Goal: Transaction & Acquisition: Purchase product/service

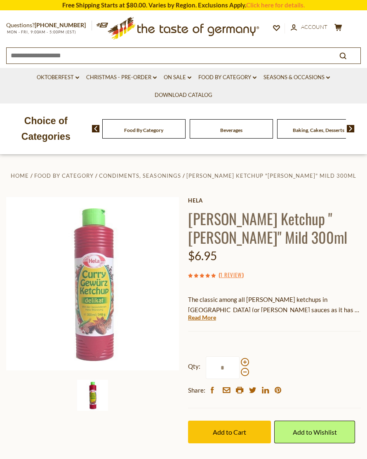
scroll to position [64, 0]
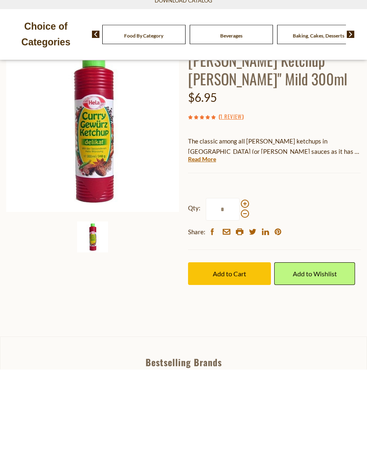
click at [236, 352] on button "Add to Cart" at bounding box center [229, 363] width 83 height 23
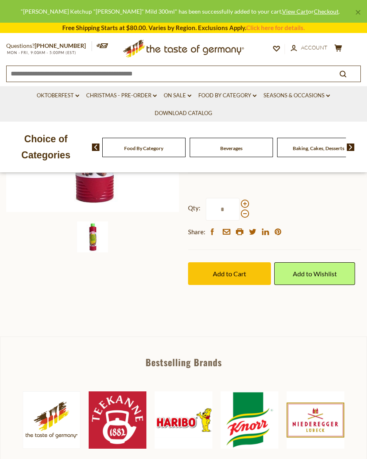
click at [228, 204] on input "*" at bounding box center [223, 209] width 34 height 23
type input "*"
click at [245, 277] on button "Add to Cart" at bounding box center [229, 273] width 83 height 23
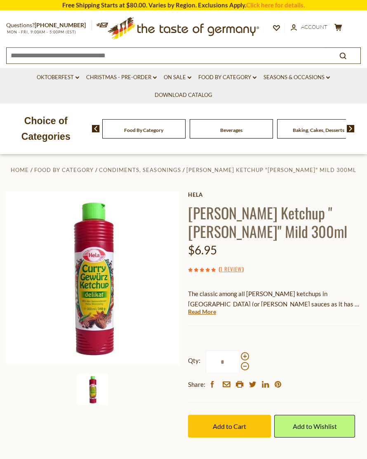
scroll to position [0, 0]
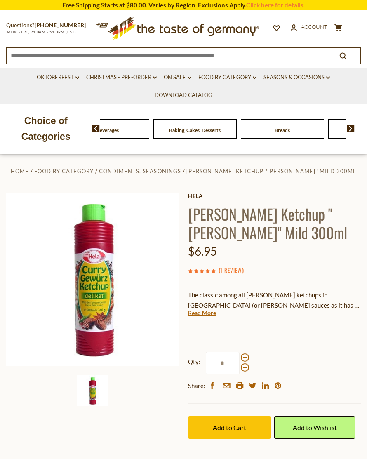
click at [62, 129] on div "Beverages" at bounding box center [20, 128] width 83 height 19
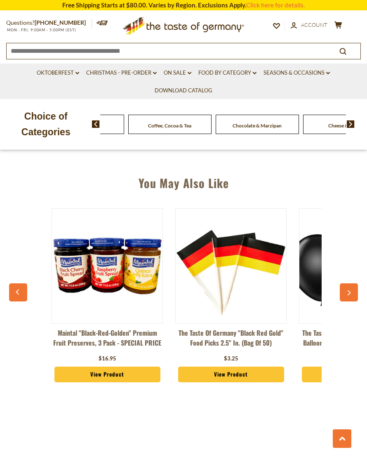
scroll to position [536, 0]
click at [328, 125] on span "Cheese & Dairy" at bounding box center [344, 125] width 33 height 6
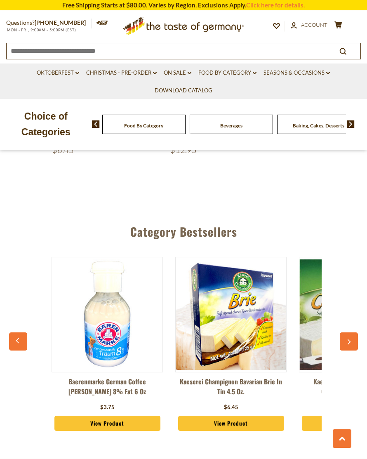
scroll to position [1323, 0]
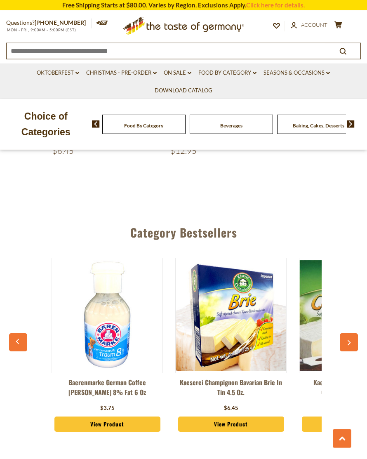
click at [350, 127] on img at bounding box center [351, 123] width 8 height 7
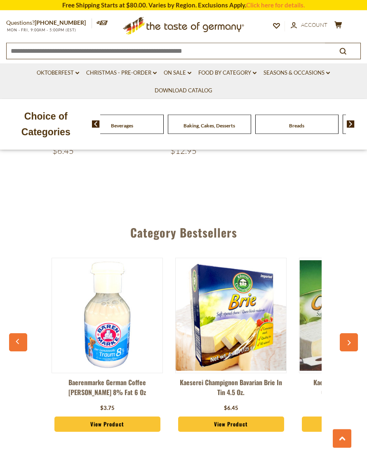
click at [354, 126] on img at bounding box center [351, 123] width 8 height 7
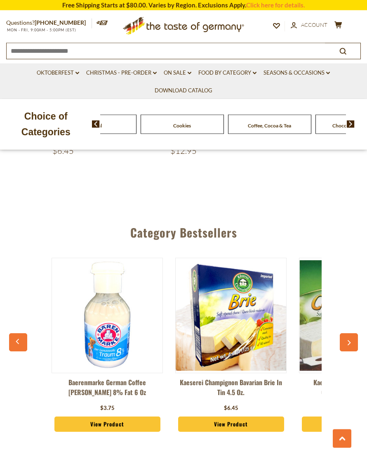
click at [118, 125] on span "Coffee, Cocoa & Tea" at bounding box center [96, 125] width 43 height 6
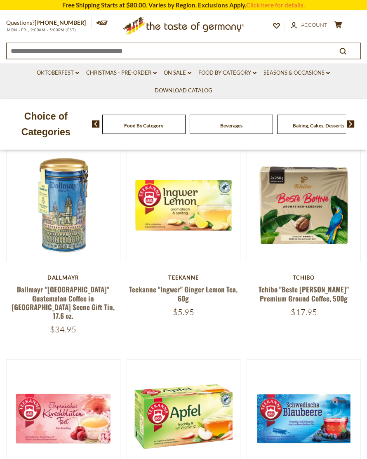
scroll to position [390, 0]
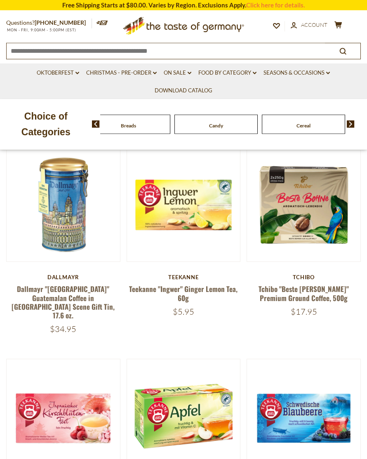
click at [96, 118] on div "Food By Category Beverages Baking, Cakes, Desserts Breads Candy Cereal Cookies …" at bounding box center [229, 124] width 275 height 20
click at [101, 122] on div "Food By Category Beverages Baking, Cakes, Desserts Breads Candy Cereal Cookies …" at bounding box center [358, 124] width 1661 height 19
click at [257, 70] on link "Food By Category dropdown_arrow" at bounding box center [227, 72] width 58 height 9
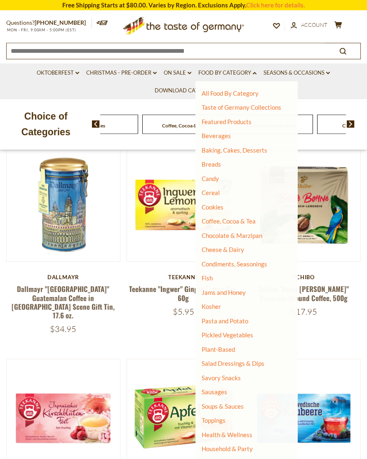
click at [215, 177] on link "Candy" at bounding box center [210, 178] width 17 height 7
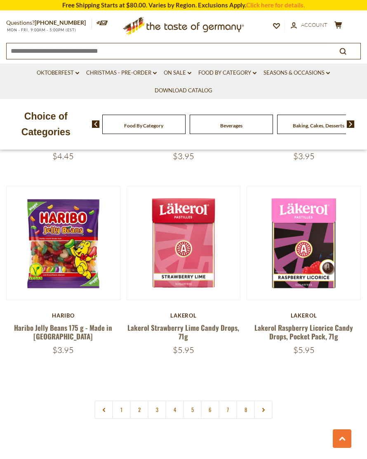
scroll to position [2356, 0]
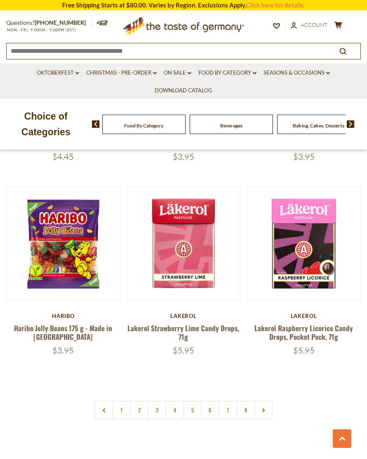
click at [138, 401] on link "2" at bounding box center [139, 410] width 19 height 19
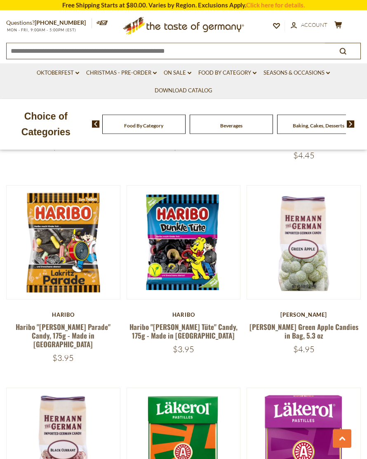
scroll to position [1741, 0]
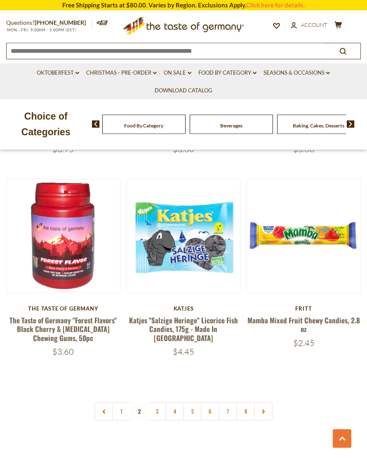
click at [159, 402] on link "3" at bounding box center [157, 411] width 19 height 19
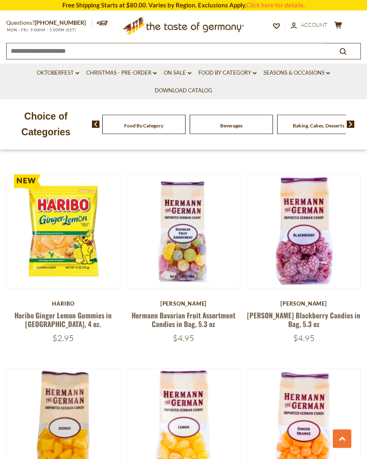
scroll to position [749, 0]
click at [255, 73] on icon "dropdown_arrow" at bounding box center [255, 73] width 4 height 3
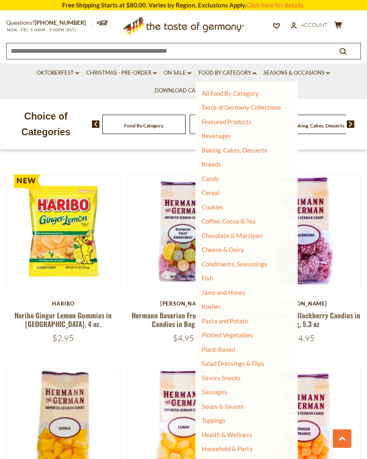
click at [235, 235] on link "Chocolate & Marzipan" at bounding box center [232, 235] width 61 height 7
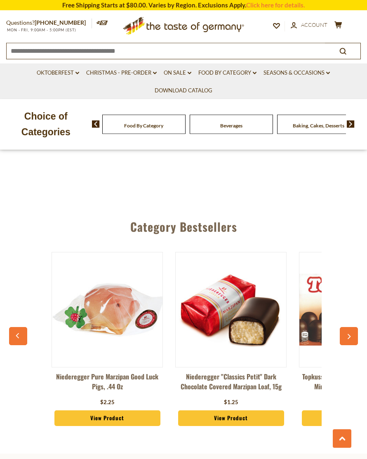
scroll to position [2628, 0]
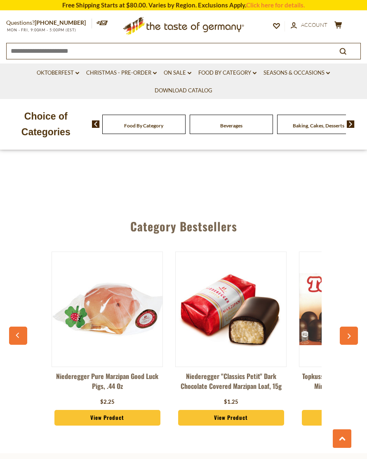
click at [236, 302] on img at bounding box center [231, 310] width 111 height 80
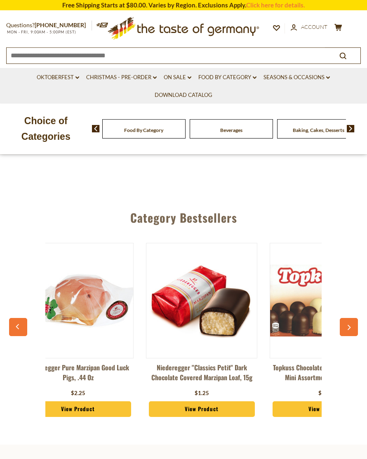
click at [349, 325] on icon "button" at bounding box center [348, 328] width 5 height 6
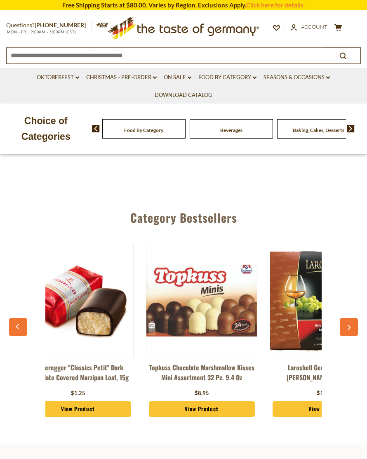
click at [346, 318] on button "button" at bounding box center [349, 327] width 18 height 18
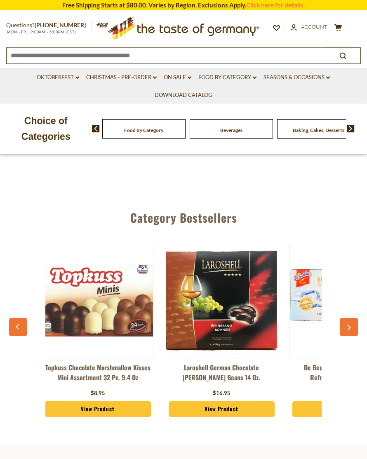
scroll to position [0, 277]
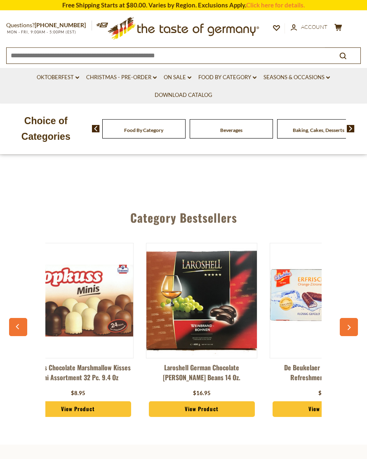
click at [346, 318] on button "button" at bounding box center [349, 327] width 18 height 18
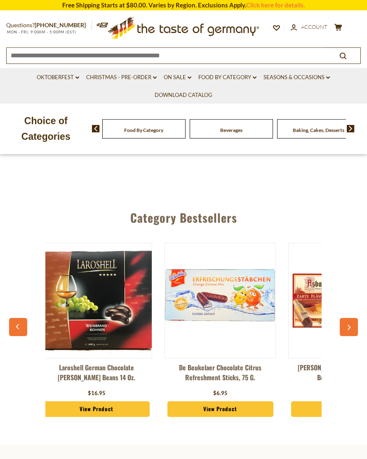
scroll to position [0, 400]
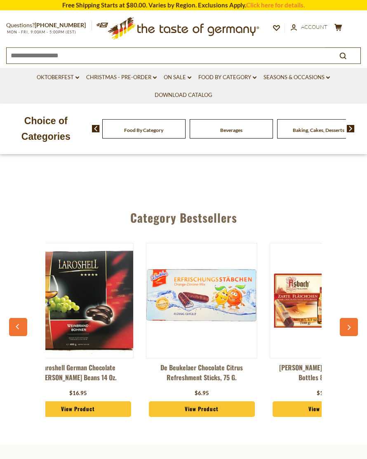
click at [347, 325] on icon "button" at bounding box center [348, 328] width 5 height 6
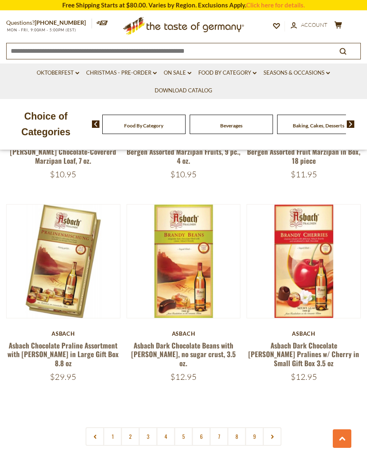
scroll to position [2321, 0]
click at [131, 427] on link "2" at bounding box center [130, 436] width 19 height 19
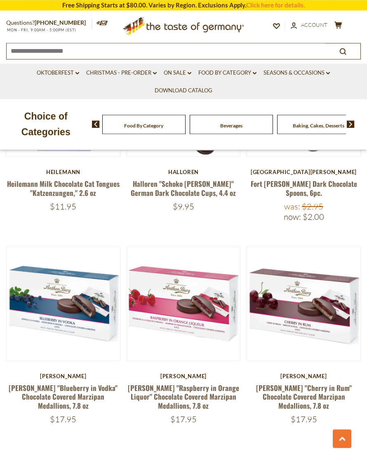
scroll to position [2300, 0]
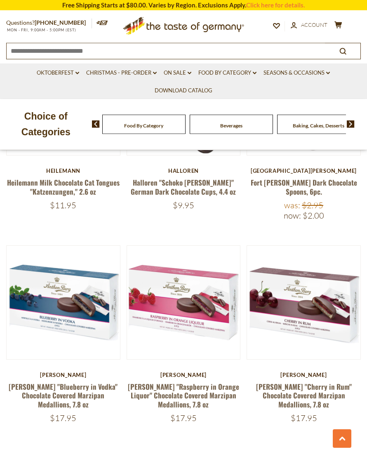
click at [311, 293] on link at bounding box center [303, 302] width 95 height 95
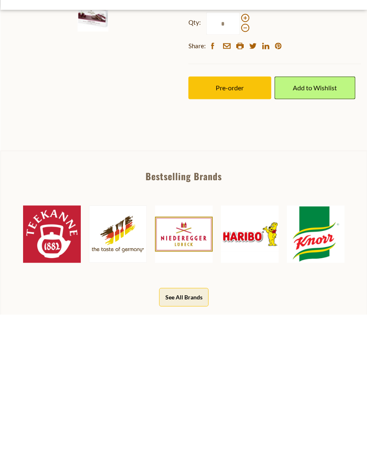
type input "*"
click at [314, 235] on link "Add to Wishlist" at bounding box center [314, 232] width 81 height 23
